Goal: Information Seeking & Learning: Learn about a topic

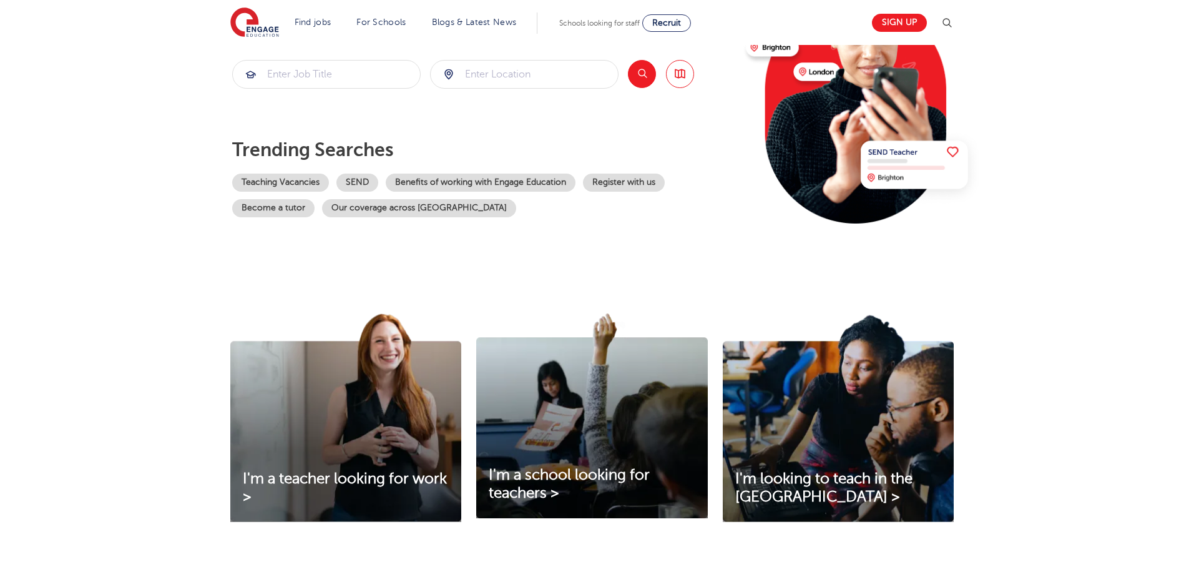
scroll to position [62, 0]
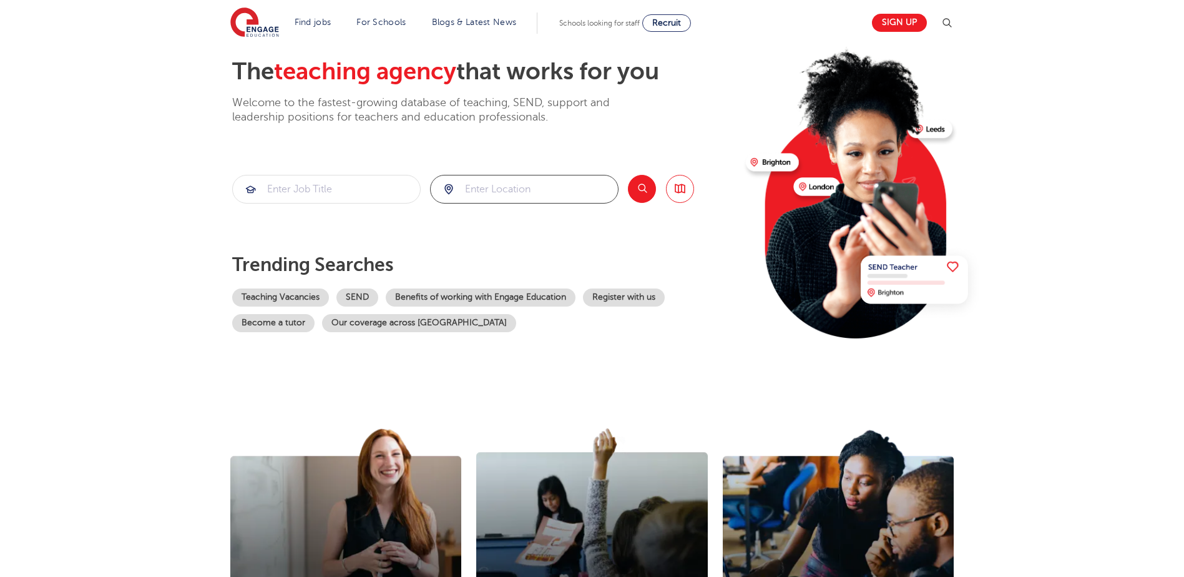
click at [503, 194] on input "search" at bounding box center [524, 188] width 187 height 27
type input "wf127ap"
click at [646, 190] on button "Search" at bounding box center [642, 189] width 28 height 28
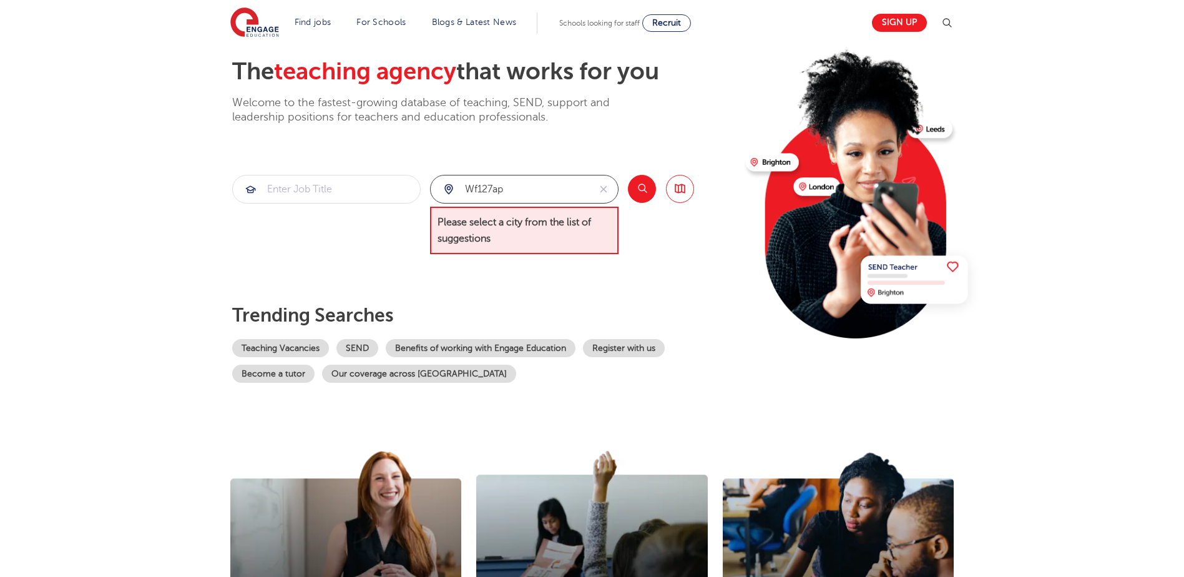
click at [521, 190] on input "wf127ap" at bounding box center [510, 188] width 159 height 27
click at [596, 192] on button "reset" at bounding box center [603, 188] width 29 height 27
click at [563, 185] on input "search" at bounding box center [524, 188] width 187 height 27
click at [550, 220] on li "[GEOGRAPHIC_DATA]" at bounding box center [524, 226] width 179 height 25
type input "[GEOGRAPHIC_DATA]"
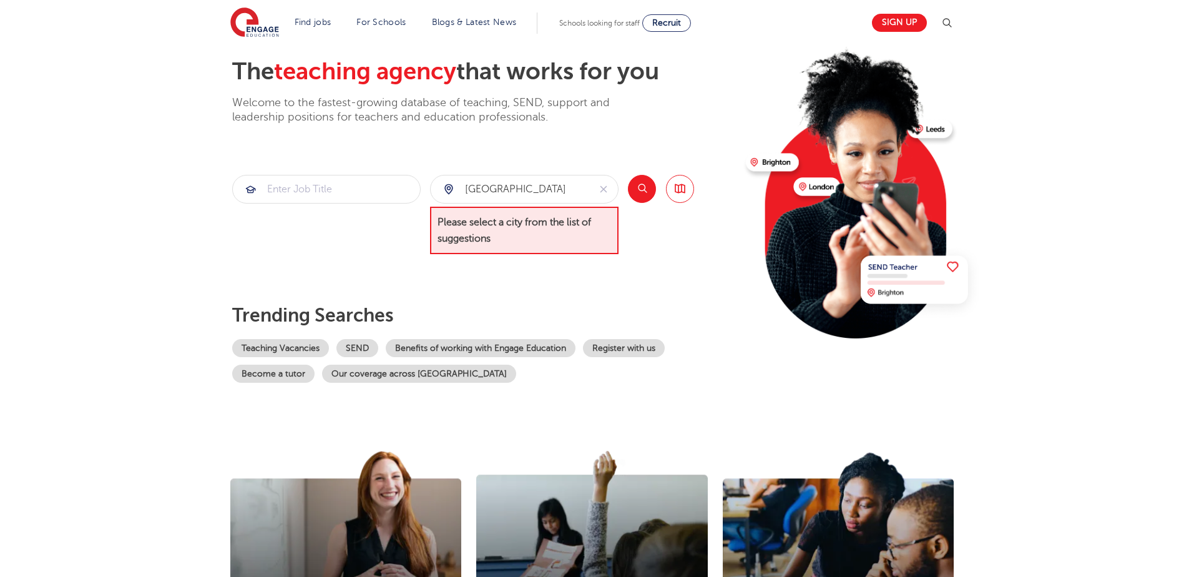
click at [641, 186] on button "Search" at bounding box center [642, 189] width 28 height 28
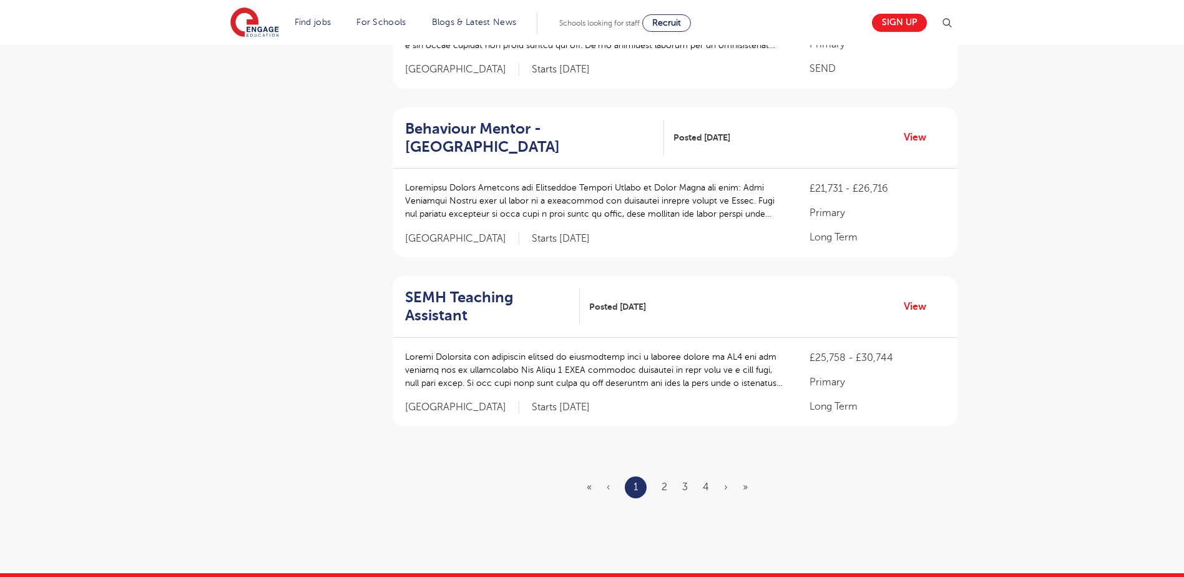
scroll to position [1436, 0]
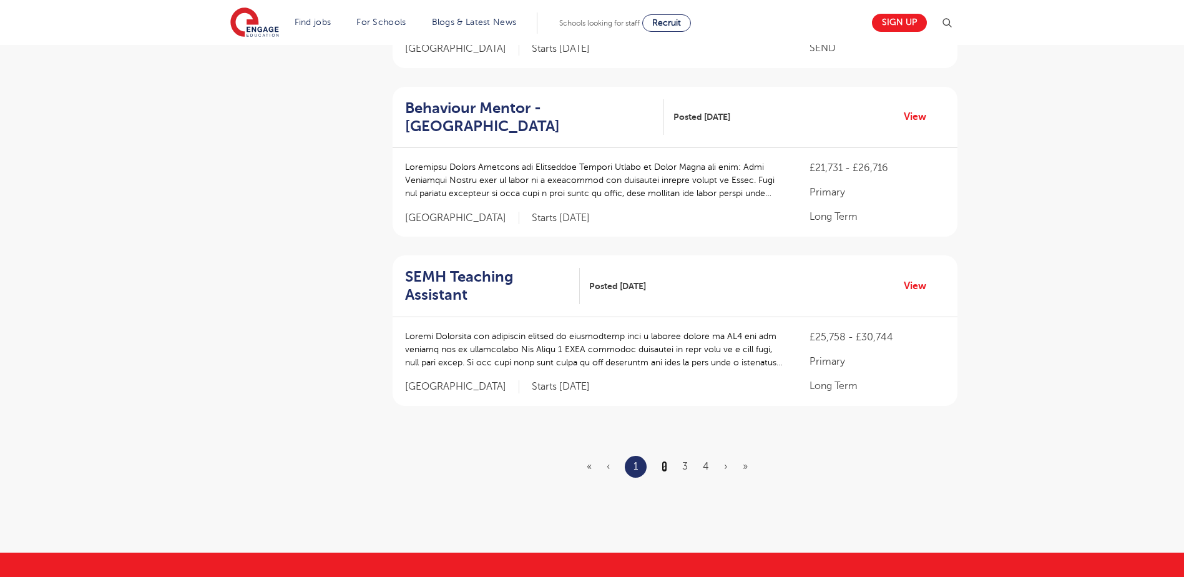
click at [667, 469] on link "2" at bounding box center [665, 466] width 6 height 11
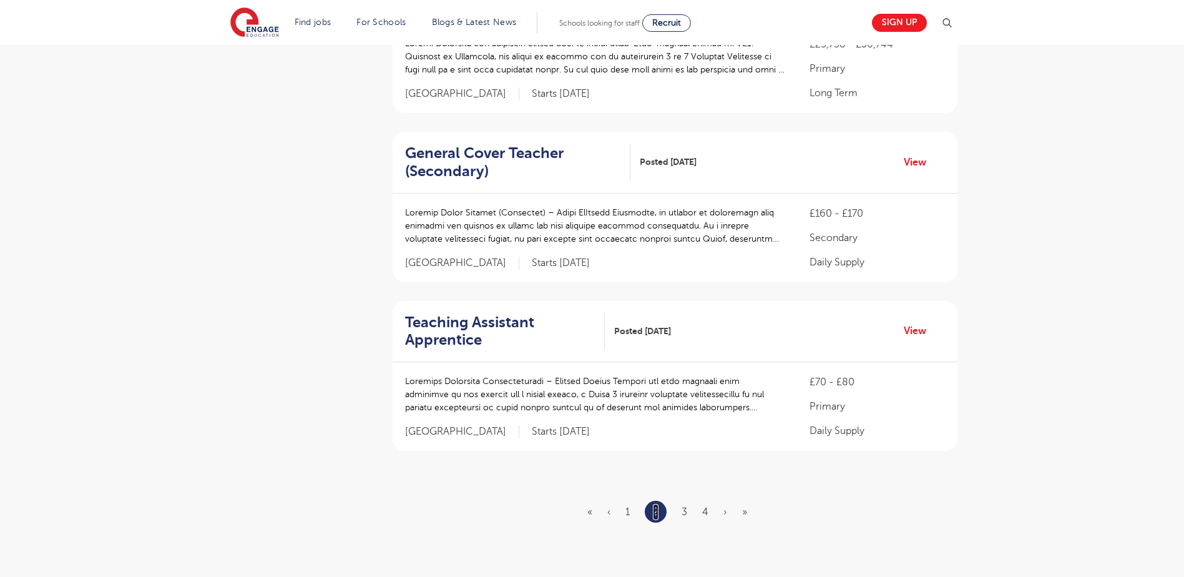
scroll to position [1373, 0]
click at [680, 500] on ul "« ‹ 1 2 3 4 › »" at bounding box center [674, 511] width 175 height 22
drag, startPoint x: 680, startPoint y: 465, endPoint x: 687, endPoint y: 476, distance: 13.2
click at [687, 506] on link "3" at bounding box center [685, 511] width 6 height 11
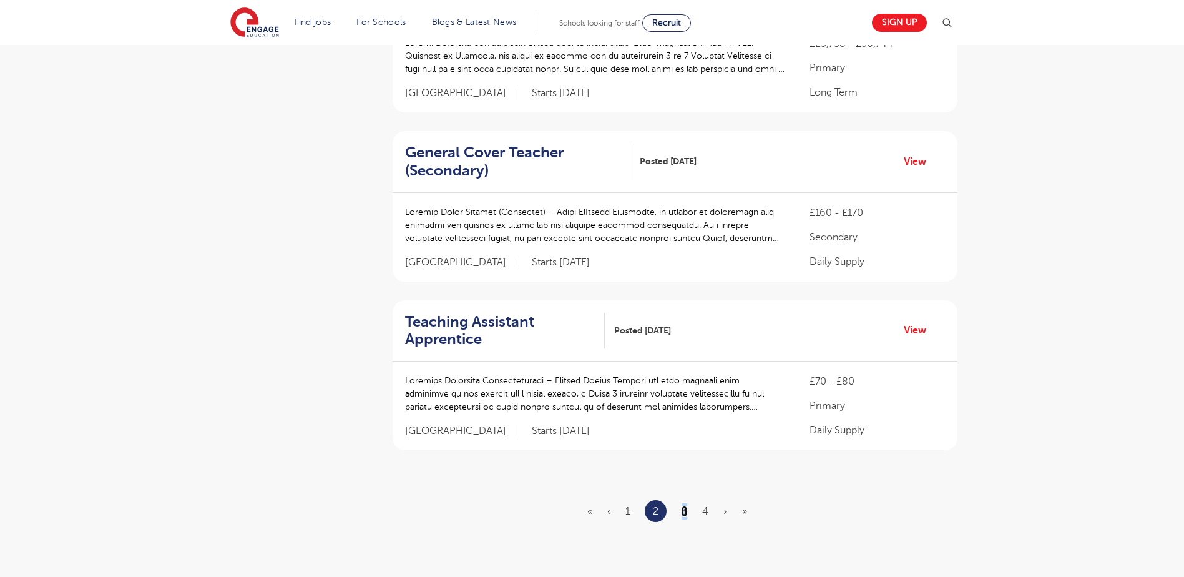
scroll to position [0, 0]
